Goal: Information Seeking & Learning: Learn about a topic

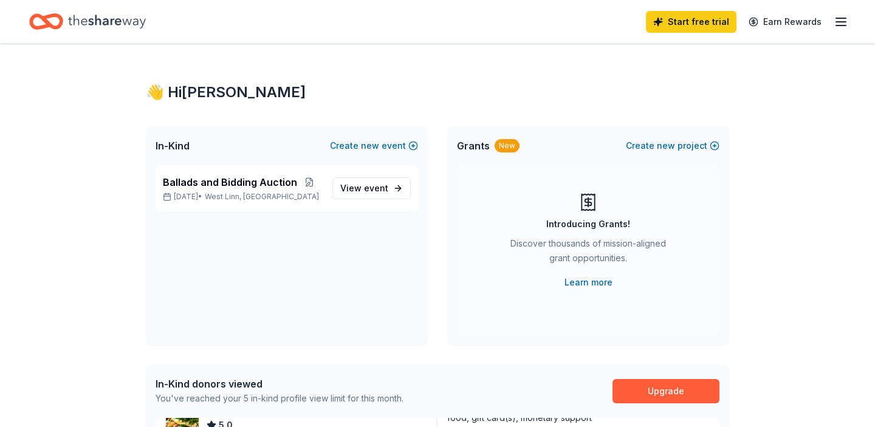
click at [41, 13] on icon "Home" at bounding box center [46, 21] width 34 height 29
click at [47, 24] on icon "Home" at bounding box center [52, 21] width 19 height 12
click at [843, 16] on icon "button" at bounding box center [840, 22] width 15 height 15
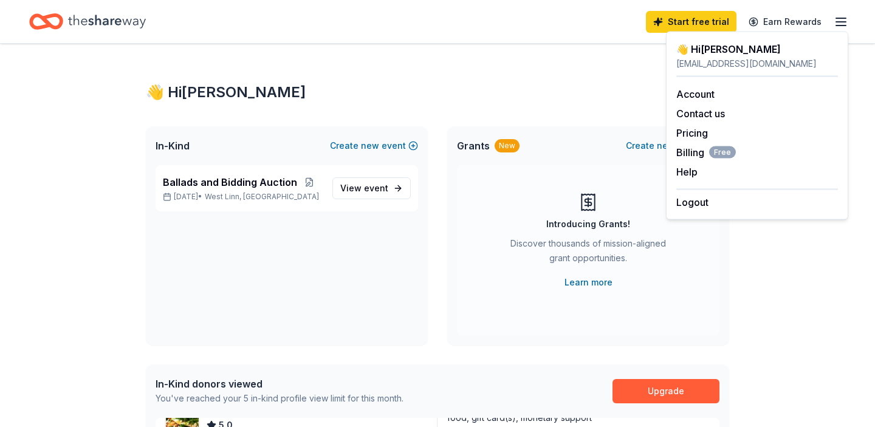
click at [70, 33] on icon "Home" at bounding box center [107, 21] width 78 height 25
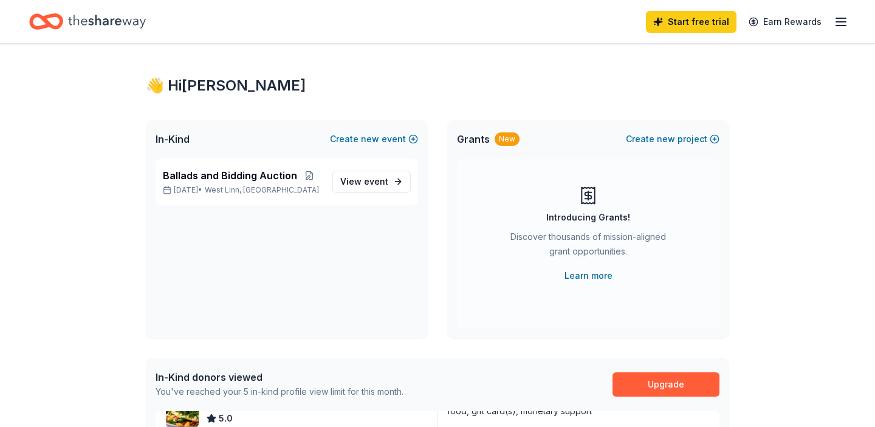
scroll to position [10, 0]
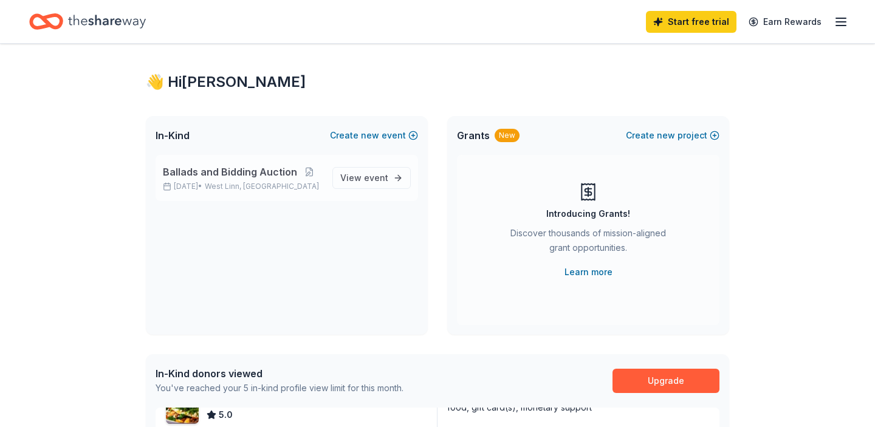
click at [233, 166] on span "Ballads and Bidding Auction" at bounding box center [230, 172] width 134 height 15
click at [224, 171] on span "Ballads and Bidding Auction" at bounding box center [230, 172] width 134 height 15
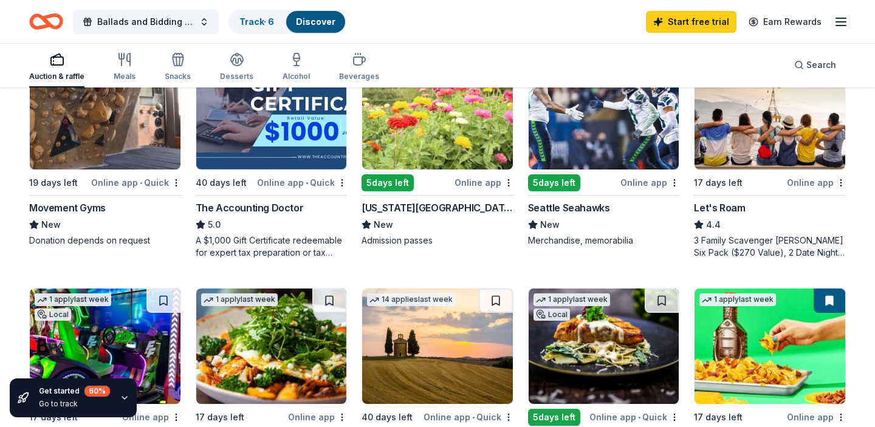
scroll to position [661, 0]
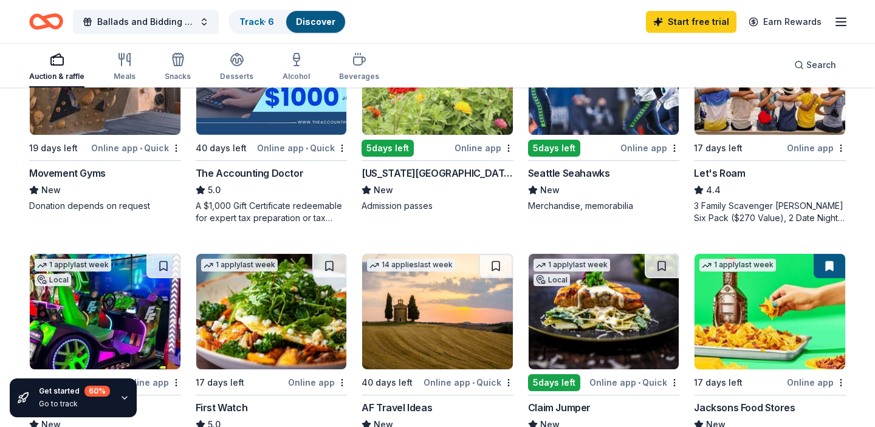
click at [427, 114] on img at bounding box center [437, 76] width 151 height 115
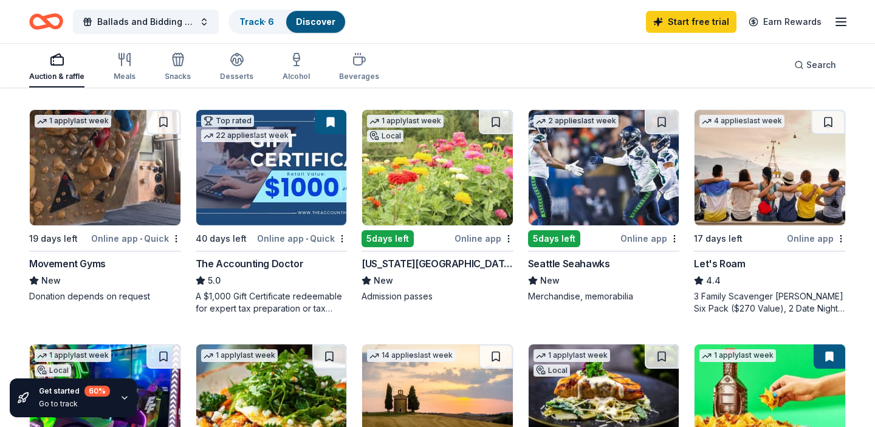
scroll to position [570, 0]
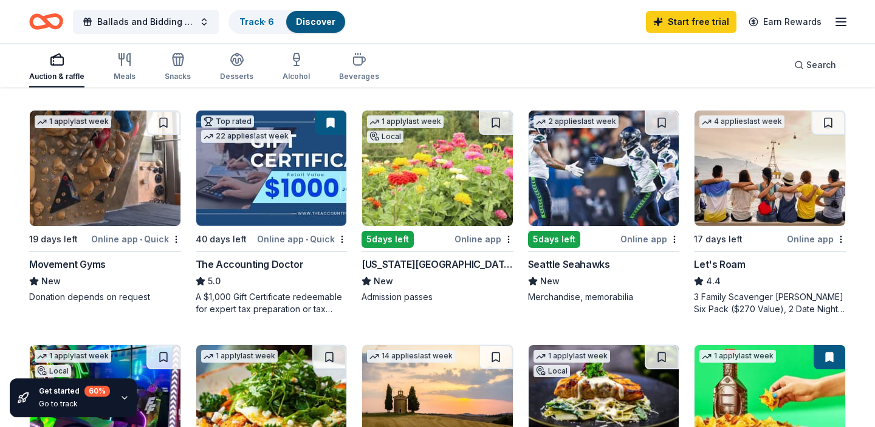
click at [388, 236] on div "5 days left" at bounding box center [387, 239] width 52 height 17
click at [473, 238] on div "Online app" at bounding box center [483, 238] width 59 height 15
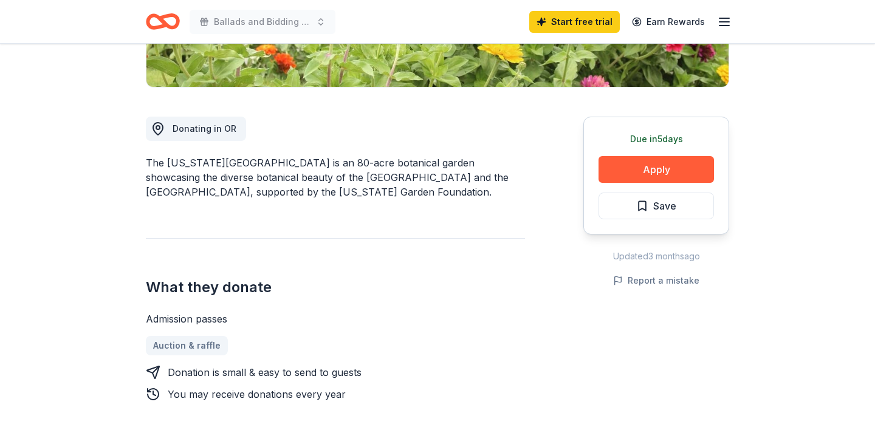
scroll to position [292, 0]
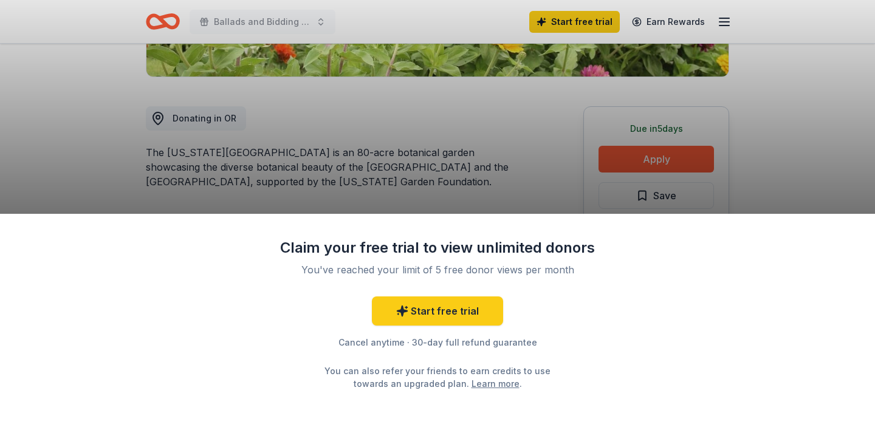
click at [445, 171] on div "Claim your free trial to view unlimited donors You've reached your limit of 5 f…" at bounding box center [437, 213] width 875 height 427
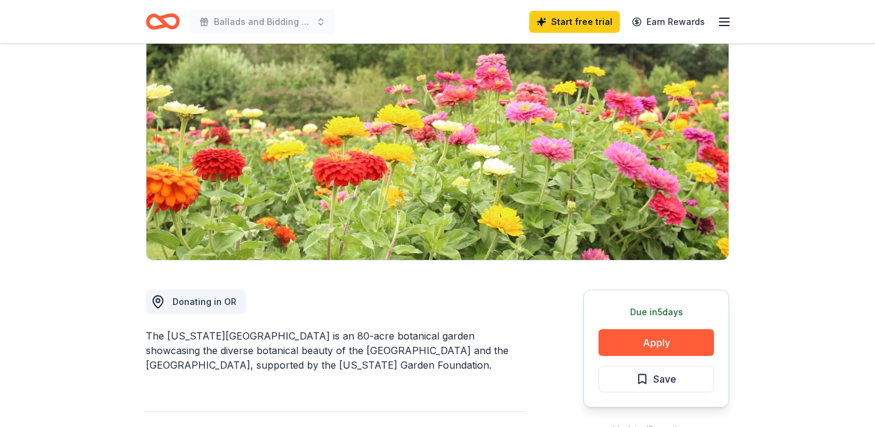
scroll to position [112, 0]
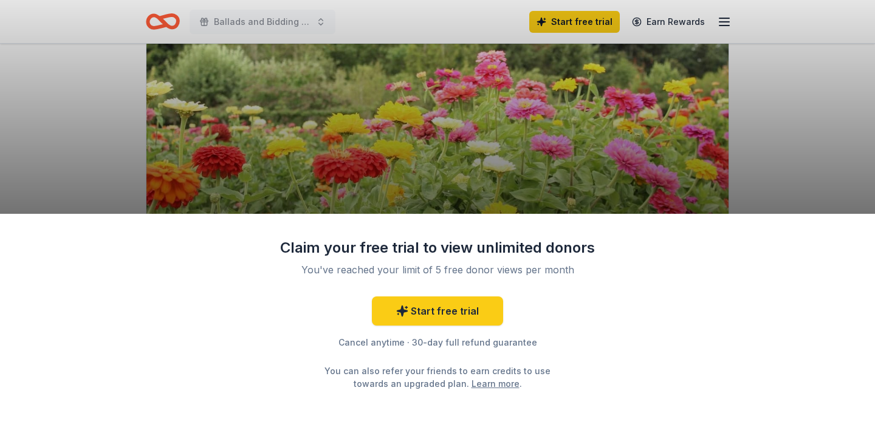
click at [635, 335] on div "Claim your free trial to view unlimited donors You've reached your limit of 5 f…" at bounding box center [437, 321] width 875 height 214
click at [119, 46] on div "Claim your free trial to view unlimited donors You've reached your limit of 5 f…" at bounding box center [437, 213] width 875 height 427
